Goal: Find specific page/section: Find specific page/section

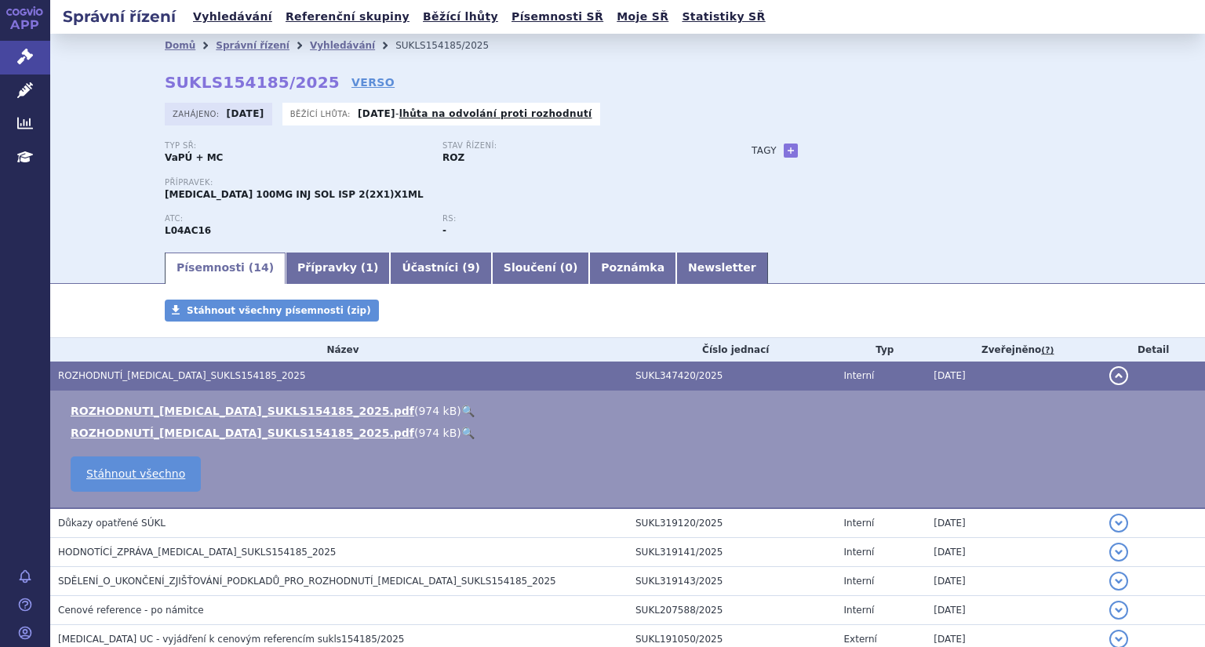
scroll to position [184, 0]
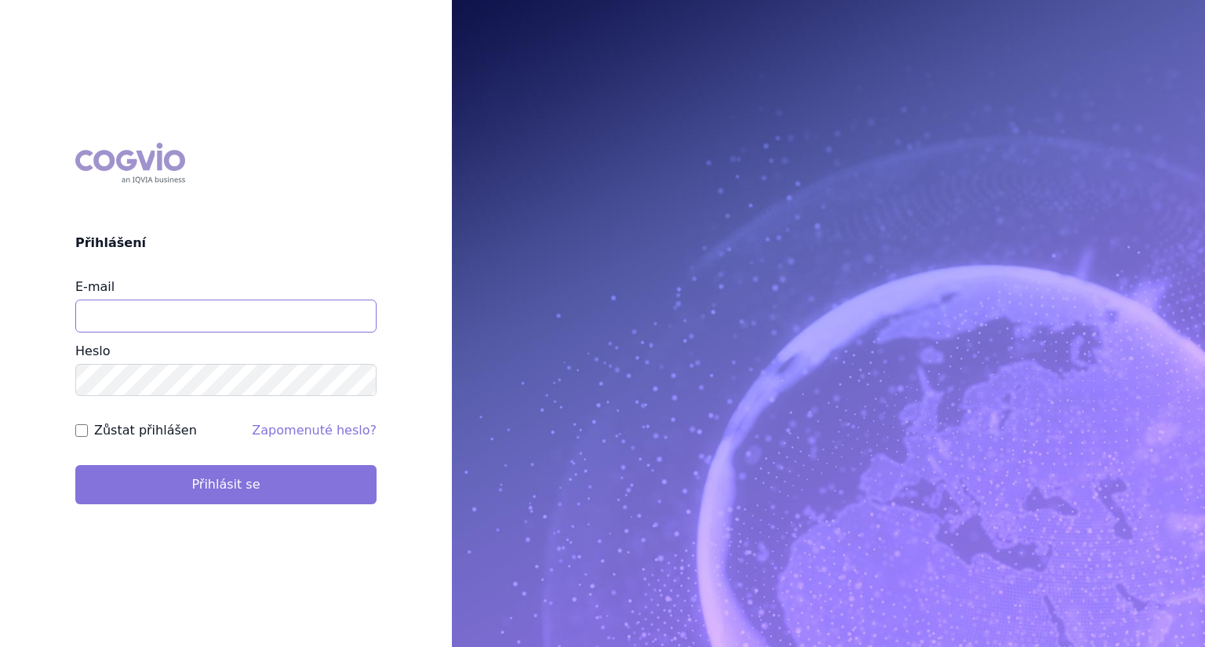
type input "jiri.janka@takeda.com"
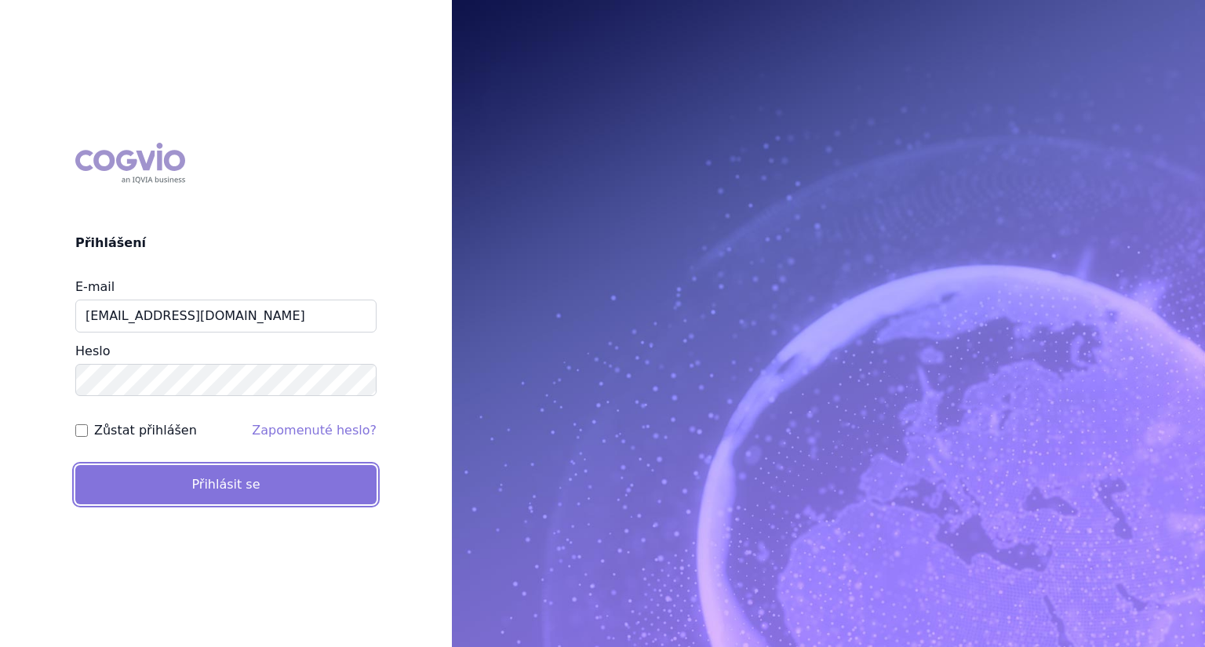
click at [231, 496] on button "Přihlásit se" at bounding box center [225, 484] width 301 height 39
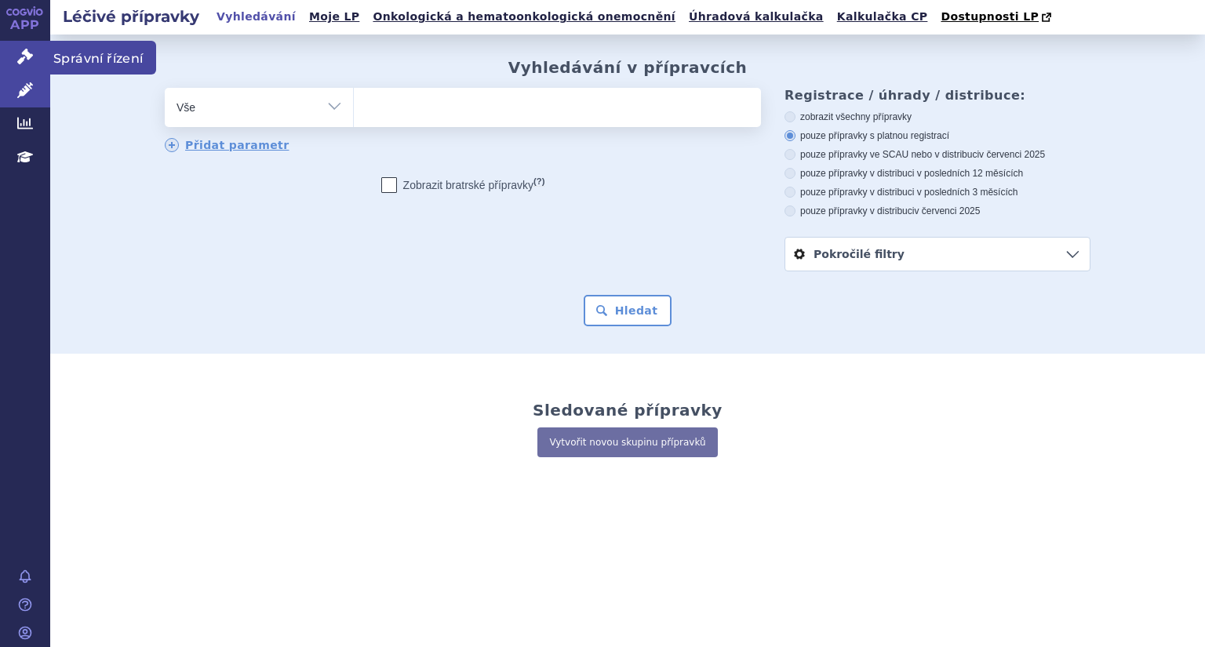
click at [18, 60] on icon at bounding box center [25, 57] width 16 height 16
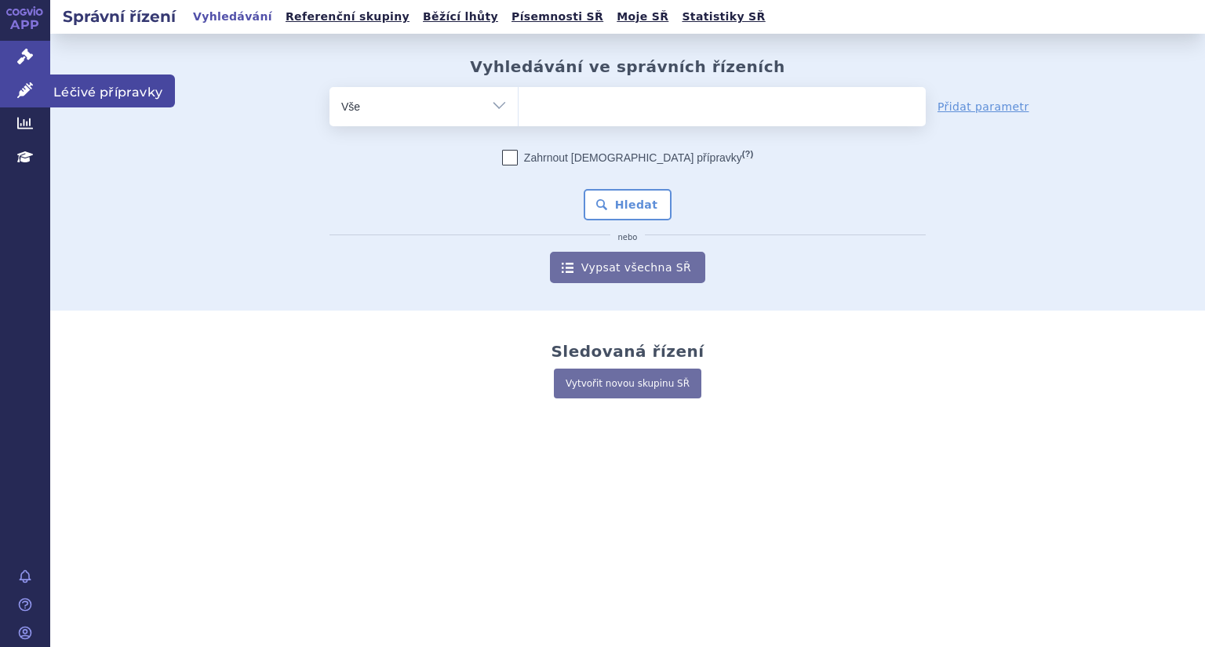
click at [25, 84] on icon at bounding box center [25, 90] width 16 height 16
